Goal: Transaction & Acquisition: Purchase product/service

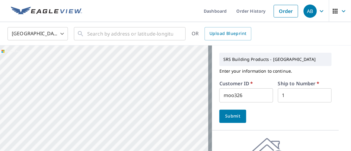
scroll to position [13, 0]
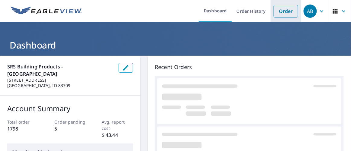
click at [284, 11] on link "Order" at bounding box center [286, 11] width 24 height 13
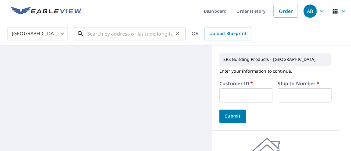
click at [112, 34] on input "text" at bounding box center [130, 33] width 86 height 17
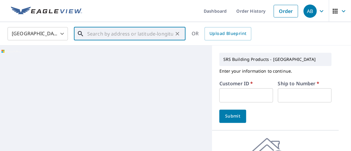
paste input "[STREET_ADDRESS]"
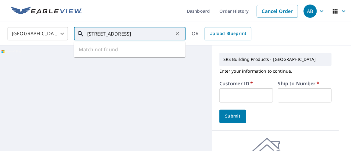
scroll to position [0, 18]
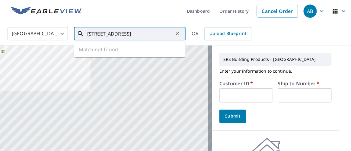
type input "[STREET_ADDRESS]"
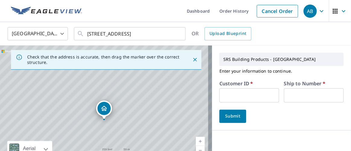
click at [236, 97] on input "text" at bounding box center [249, 95] width 60 height 14
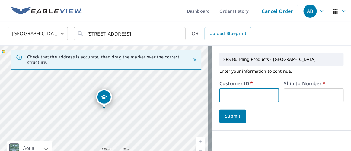
type input "moo326"
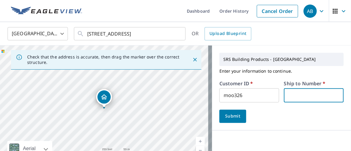
click at [305, 92] on input "text" at bounding box center [314, 95] width 60 height 14
type input "1"
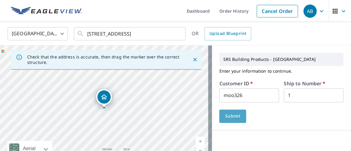
click at [232, 115] on span "Submit" at bounding box center [232, 117] width 17 height 8
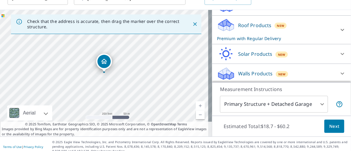
scroll to position [41, 0]
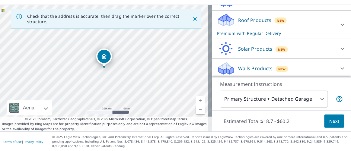
click at [329, 119] on span "Next" at bounding box center [334, 122] width 10 height 8
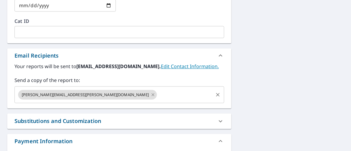
scroll to position [321, 0]
click at [151, 94] on icon at bounding box center [152, 94] width 3 height 3
checkbox input "true"
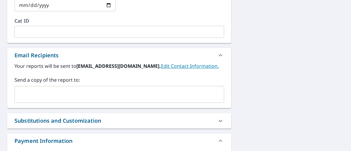
click at [78, 95] on input "text" at bounding box center [114, 94] width 195 height 11
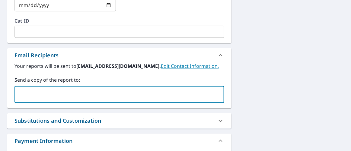
type input "k"
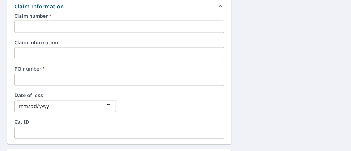
scroll to position [211, 0]
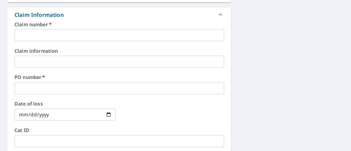
type input "[EMAIL_ADDRESS][DOMAIN_NAME]"
checkbox input "true"
click at [49, 40] on input "text" at bounding box center [119, 35] width 210 height 12
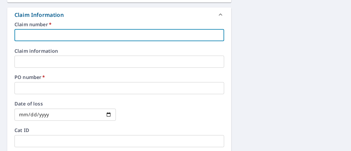
type input "moo326"
click at [38, 88] on input "text" at bounding box center [119, 88] width 210 height 12
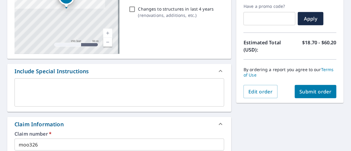
scroll to position [47, 0]
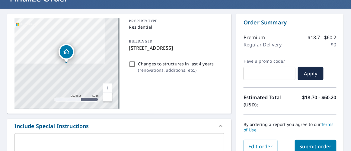
drag, startPoint x: 128, startPoint y: 48, endPoint x: 206, endPoint y: 50, distance: 78.4
click at [206, 50] on p "[STREET_ADDRESS]" at bounding box center [175, 47] width 93 height 7
checkbox input "true"
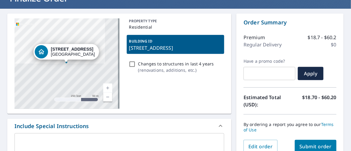
copy p "[STREET_ADDRESS]"
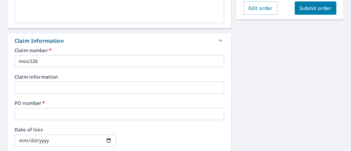
scroll to position [211, 0]
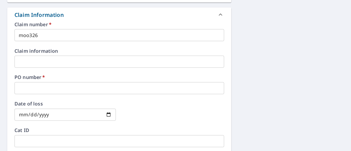
click at [36, 89] on input "text" at bounding box center [119, 88] width 210 height 12
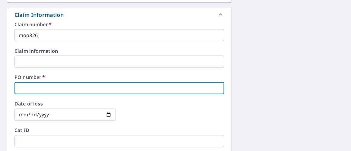
paste input "[STREET_ADDRESS]"
type input "[STREET_ADDRESS]"
checkbox input "true"
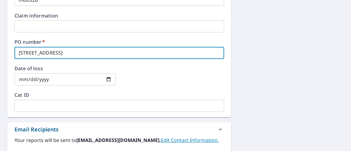
scroll to position [239, 0]
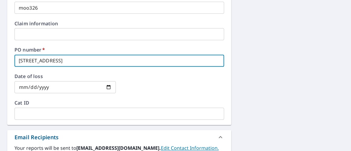
type input "[STREET_ADDRESS]"
checkbox input "true"
type input "[STREET_ADDRESS] -"
checkbox input "true"
type input "[STREET_ADDRESS] -"
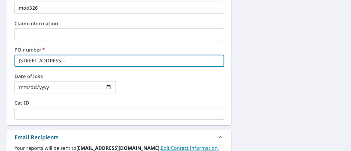
checkbox input "true"
type input "[STREET_ADDRESS] - p"
checkbox input "true"
type input "[STREET_ADDRESS]"
checkbox input "true"
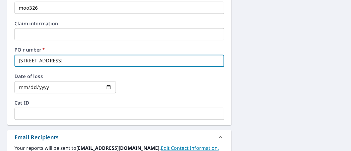
type input "[STREET_ADDRESS] - pro"
checkbox input "true"
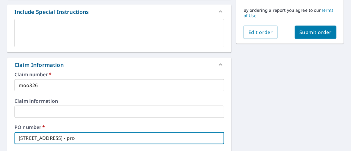
scroll to position [157, 0]
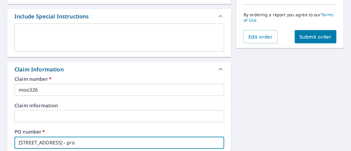
type input "[STREET_ADDRESS] - pro"
click at [304, 35] on span "Submit order" at bounding box center [316, 36] width 32 height 7
checkbox input "true"
